Goal: Transaction & Acquisition: Purchase product/service

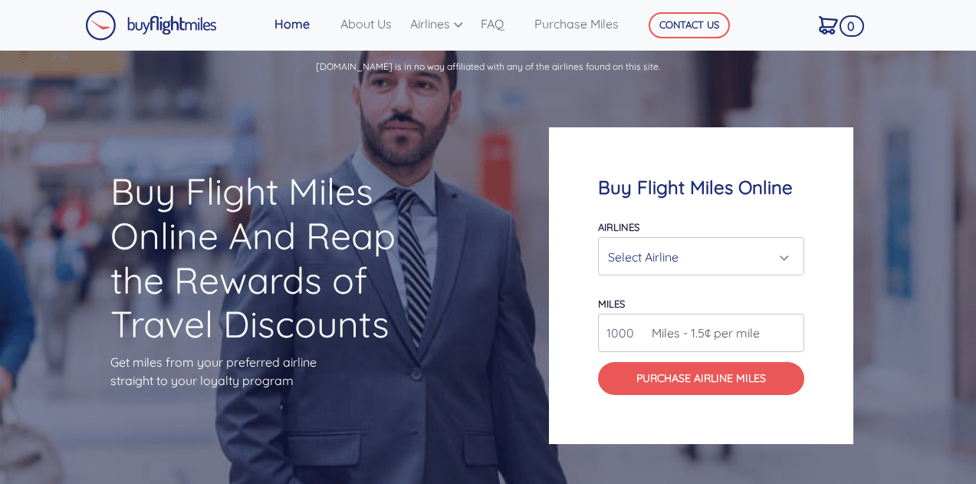
click at [658, 251] on div "Select Airline" at bounding box center [696, 256] width 177 height 29
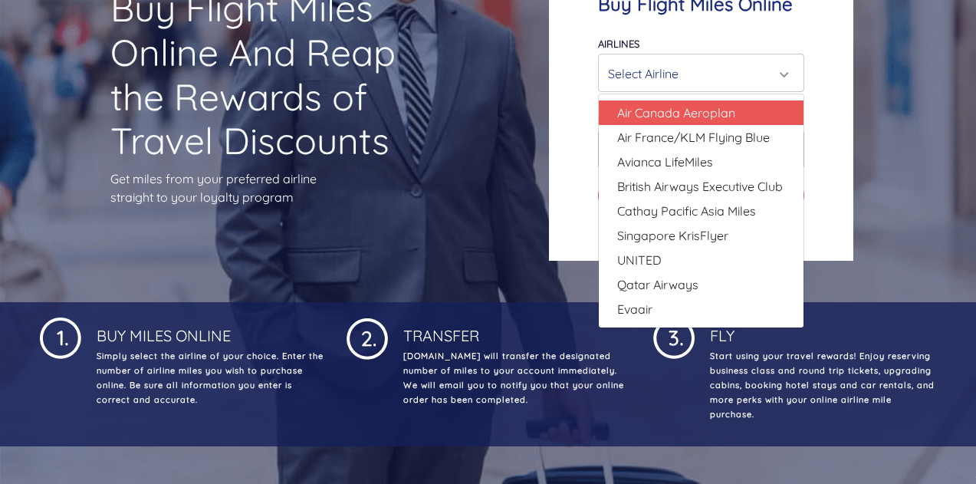
scroll to position [153, 0]
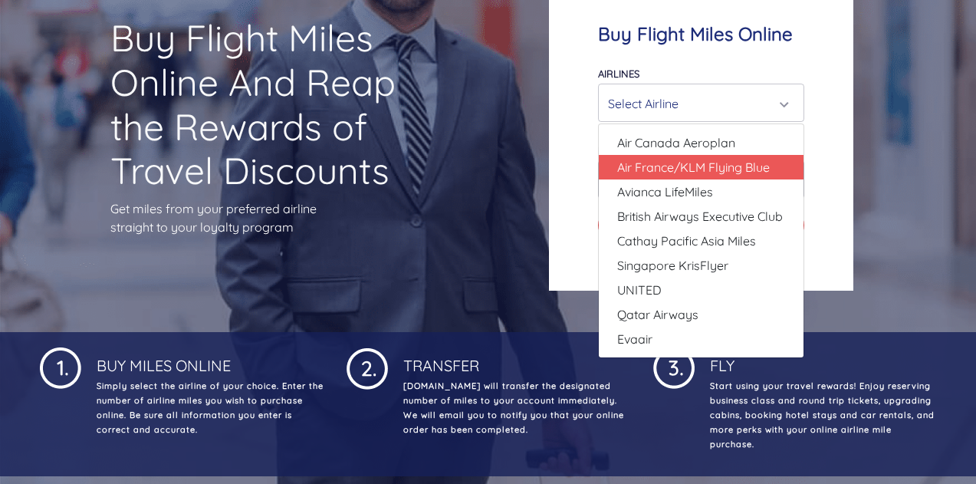
click at [734, 175] on span "Air France/KLM Flying Blue" at bounding box center [693, 167] width 153 height 18
select select "Air France/KLM Flying Blue"
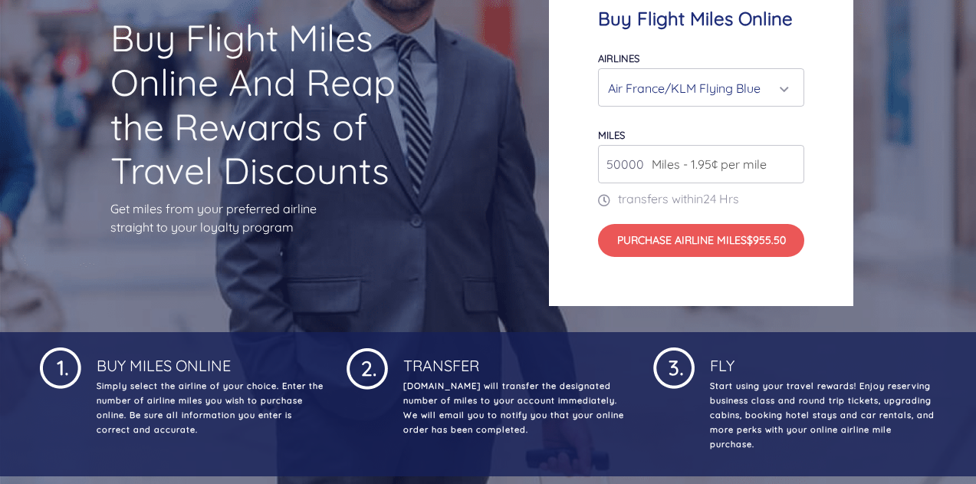
click at [790, 160] on input "50000" at bounding box center [701, 164] width 206 height 38
click at [790, 160] on input "51000" at bounding box center [701, 164] width 206 height 38
click at [790, 160] on input "52000" at bounding box center [701, 164] width 206 height 38
click at [790, 160] on input "53000" at bounding box center [701, 164] width 206 height 38
click at [790, 160] on input "54000" at bounding box center [701, 164] width 206 height 38
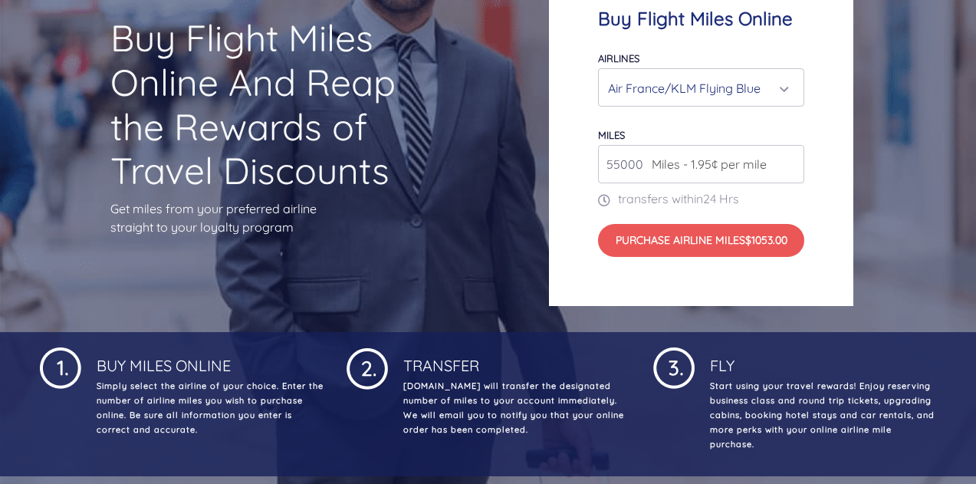
click at [790, 159] on input "55000" at bounding box center [701, 164] width 206 height 38
click at [790, 159] on input "56000" at bounding box center [701, 164] width 206 height 38
click at [790, 159] on input "57000" at bounding box center [701, 164] width 206 height 38
click at [790, 159] on input "58000" at bounding box center [701, 164] width 206 height 38
click at [790, 159] on input "59000" at bounding box center [701, 164] width 206 height 38
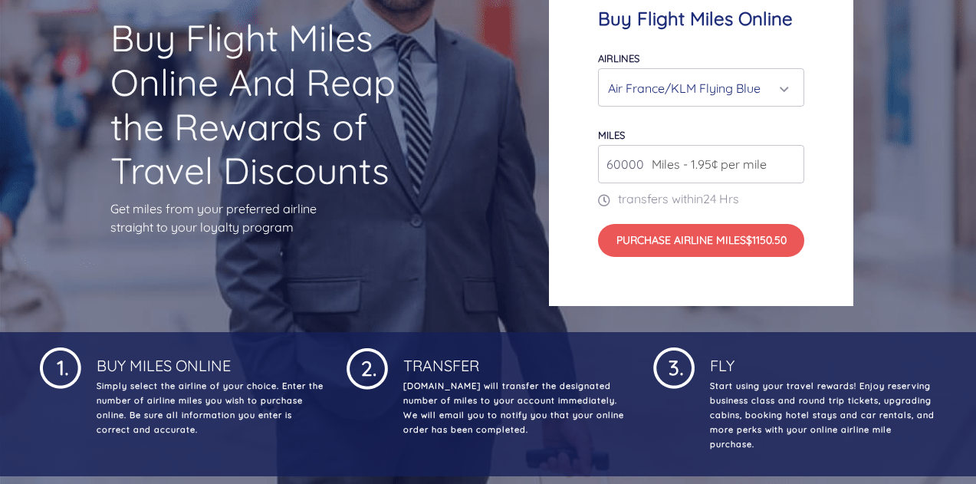
click at [790, 159] on input "60000" at bounding box center [701, 164] width 206 height 38
click at [790, 159] on input "61000" at bounding box center [701, 164] width 206 height 38
click at [790, 159] on input "62000" at bounding box center [701, 164] width 206 height 38
click at [790, 159] on input "63000" at bounding box center [701, 164] width 206 height 38
click at [790, 159] on input "64000" at bounding box center [701, 164] width 206 height 38
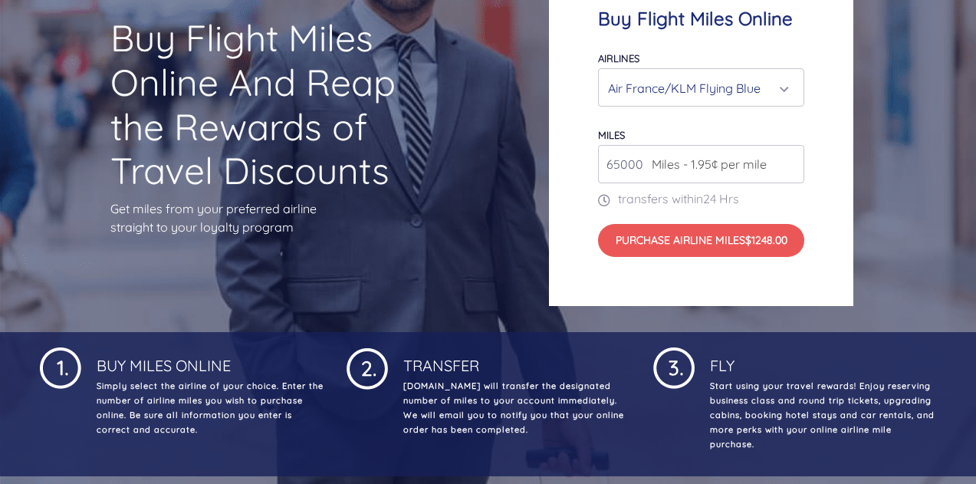
click at [790, 159] on input "65000" at bounding box center [701, 164] width 206 height 38
click at [790, 159] on input "66000" at bounding box center [701, 164] width 206 height 38
click at [790, 159] on input "67000" at bounding box center [701, 164] width 206 height 38
type input "68000"
click at [790, 159] on input "68000" at bounding box center [701, 164] width 206 height 38
